Goal: Entertainment & Leisure: Consume media (video, audio)

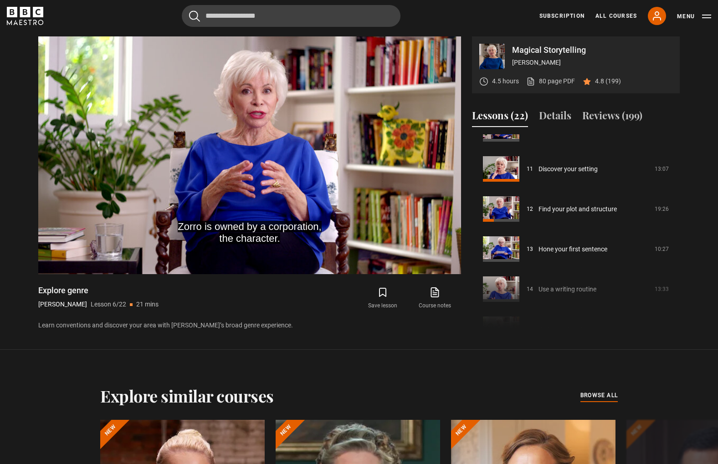
scroll to position [427, 0]
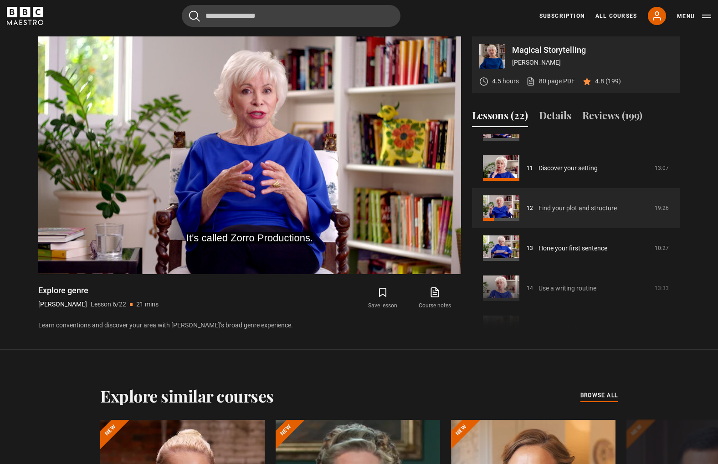
click at [539, 209] on link "Find your plot and structure" at bounding box center [578, 209] width 78 height 10
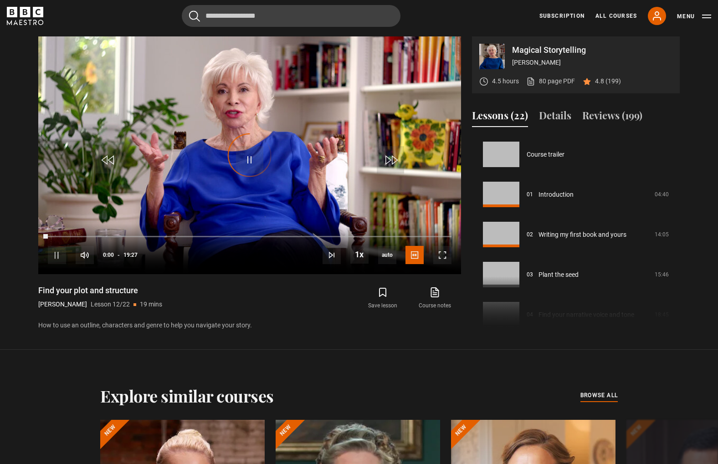
scroll to position [441, 0]
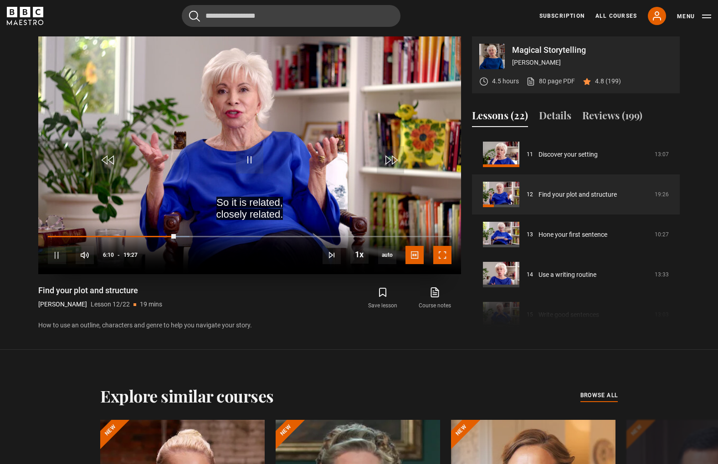
click at [442, 251] on span "Video Player" at bounding box center [442, 255] width 18 height 18
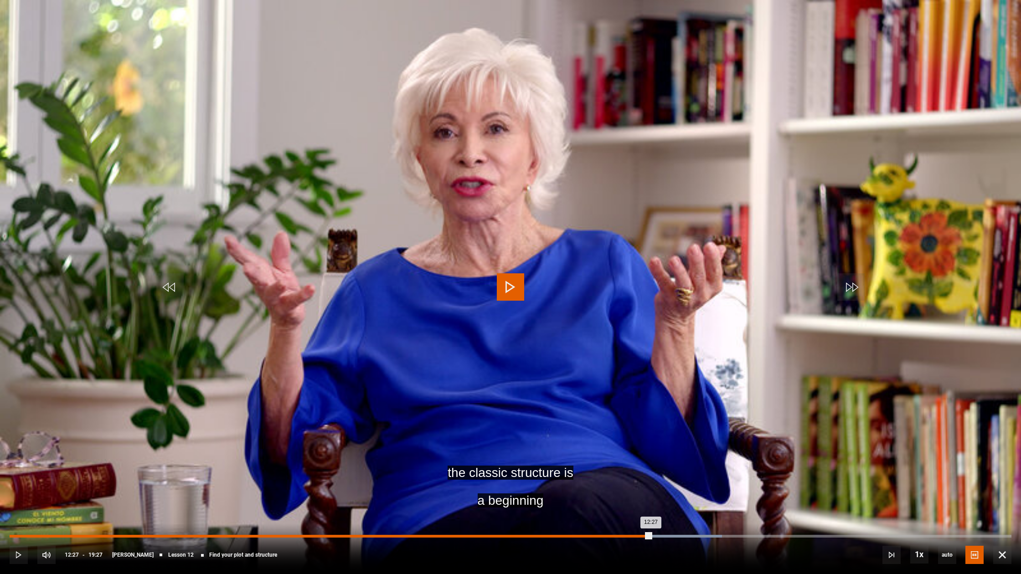
drag, startPoint x: 665, startPoint y: 535, endPoint x: 650, endPoint y: 535, distance: 15.0
click at [650, 464] on div "12:27" at bounding box center [330, 536] width 641 height 3
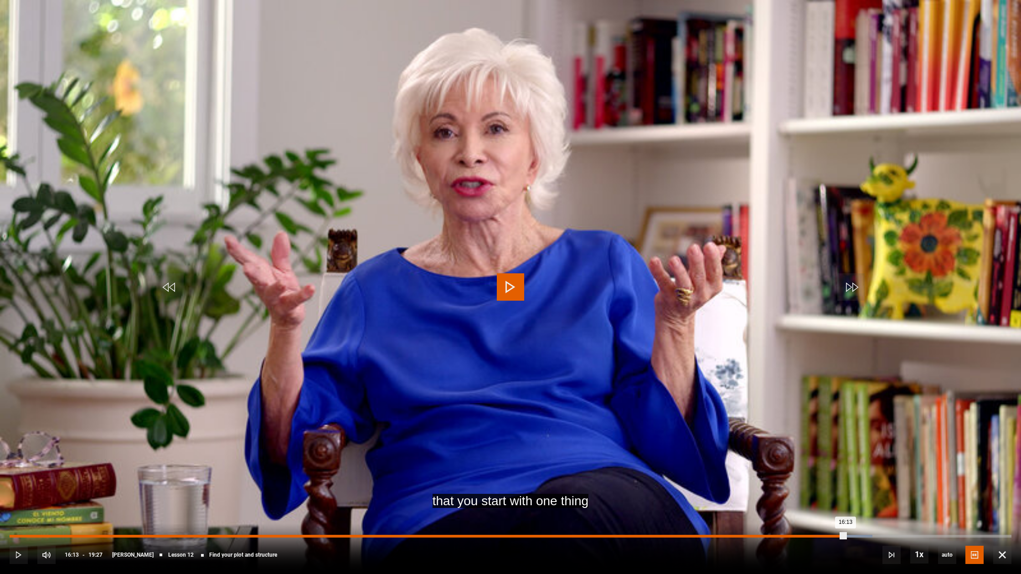
drag, startPoint x: 868, startPoint y: 535, endPoint x: 845, endPoint y: 536, distance: 23.3
click at [718, 464] on div "Loaded : 86.12% 16:13 16:13" at bounding box center [510, 536] width 1001 height 3
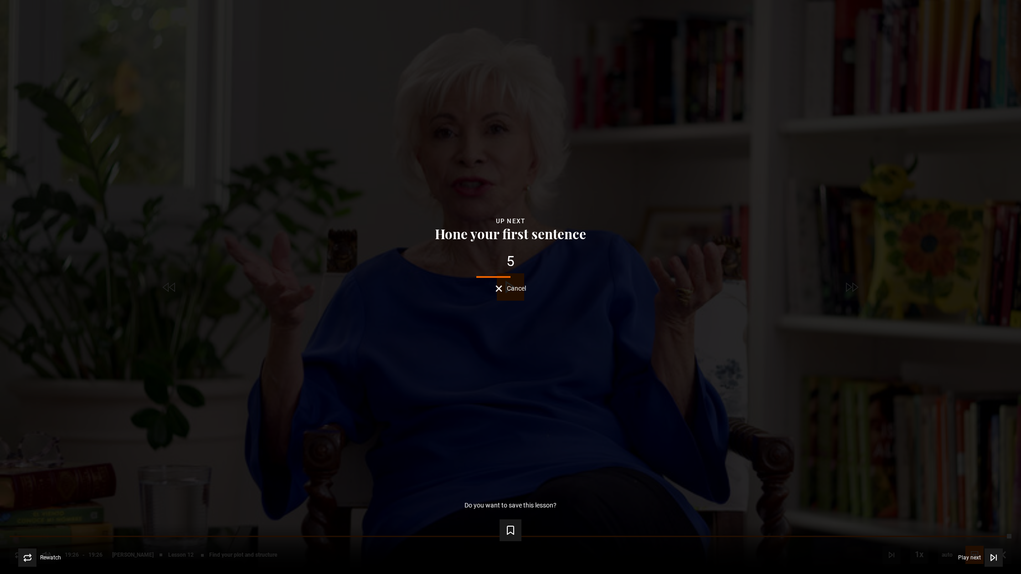
click at [508, 287] on span "Cancel" at bounding box center [516, 288] width 19 height 6
